Goal: Information Seeking & Learning: Learn about a topic

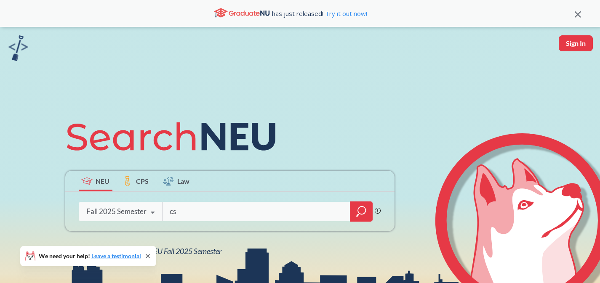
type input "c"
type input "C"
click at [356, 210] on icon "magnifying glass" at bounding box center [361, 212] width 10 height 12
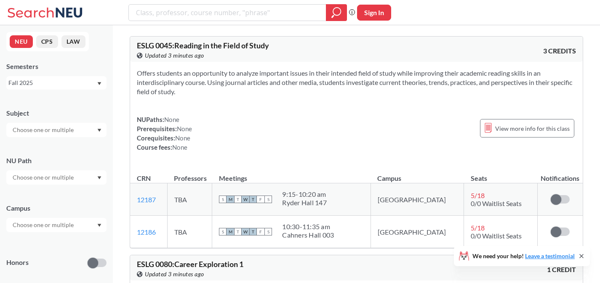
click at [74, 129] on input "text" at bounding box center [43, 130] width 71 height 10
click at [64, 148] on div "CS ( 115 )" at bounding box center [58, 144] width 95 height 9
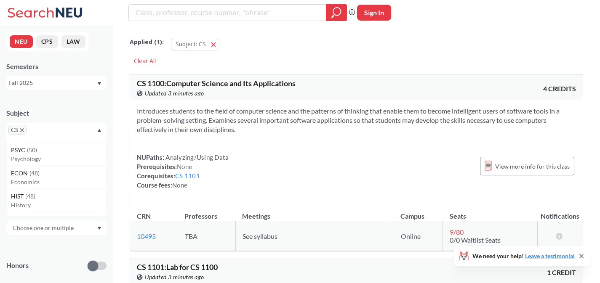
scroll to position [186, 0]
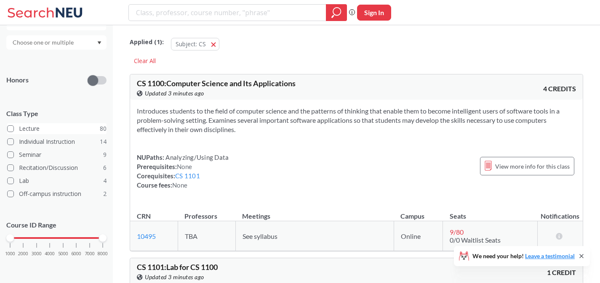
click at [9, 125] on label "Lecture 80" at bounding box center [56, 128] width 99 height 11
click at [19, 125] on input "Lecture 80" at bounding box center [22, 127] width 7 height 7
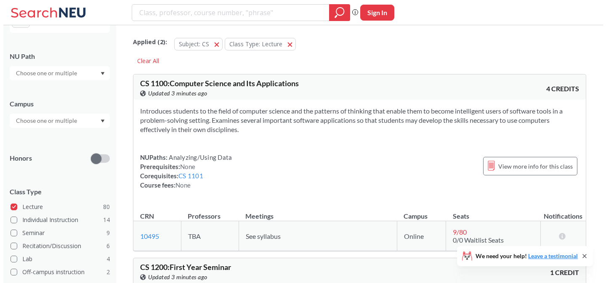
scroll to position [186, 0]
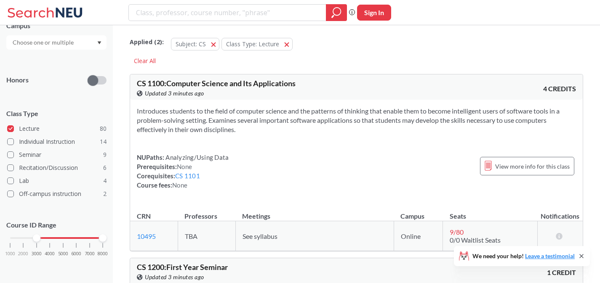
click at [37, 238] on div "1000 2000 3000 4000 5000 6000 7000 8000" at bounding box center [56, 238] width 93 height 6
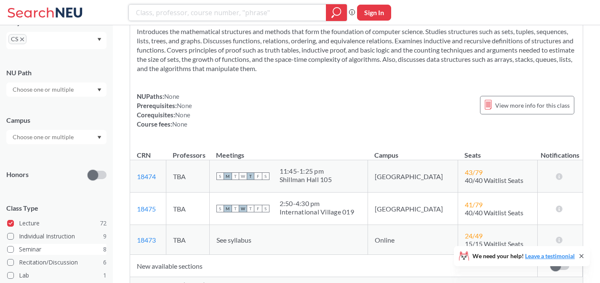
scroll to position [19, 0]
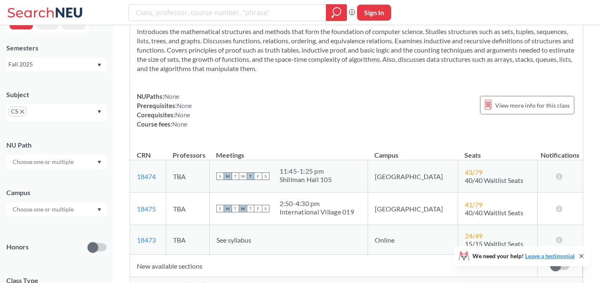
click at [57, 205] on input "text" at bounding box center [43, 210] width 71 height 10
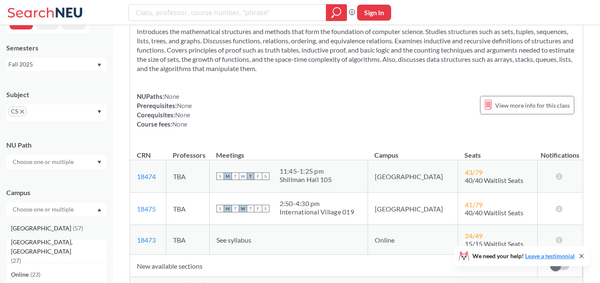
click at [39, 235] on div "Boston ( 57 )" at bounding box center [56, 228] width 100 height 23
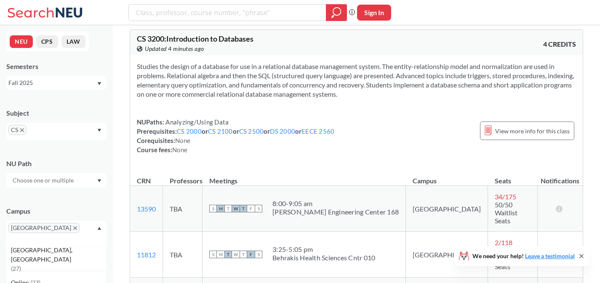
scroll to position [725, 0]
